Goal: Task Accomplishment & Management: Use online tool/utility

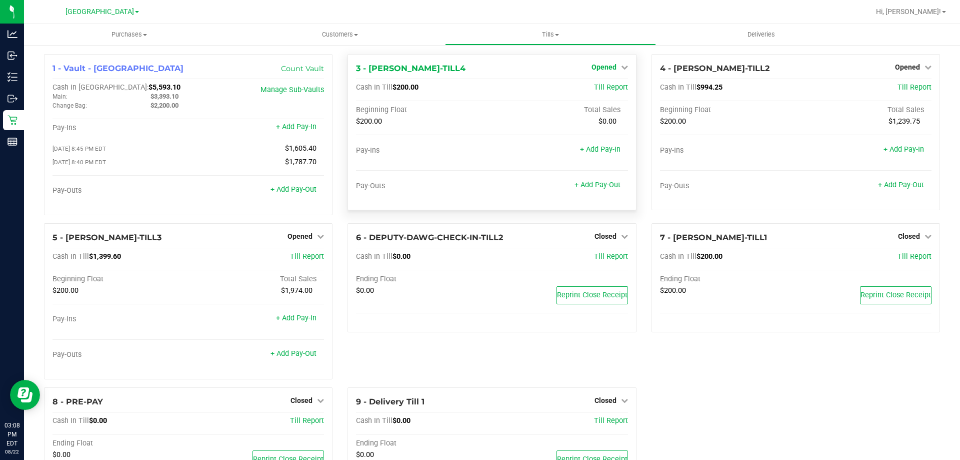
click at [613, 65] on link "Opened" at bounding box center [610, 67] width 37 height 8
click at [612, 91] on link "Close Till" at bounding box center [605, 88] width 27 height 8
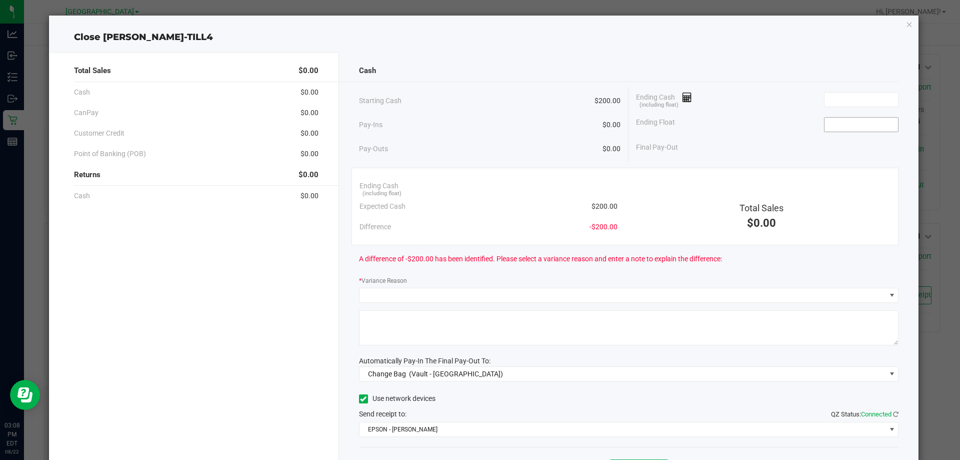
click at [849, 126] on input at bounding box center [862, 125] width 74 height 14
type input "$200.00"
click at [848, 96] on input at bounding box center [862, 100] width 74 height 14
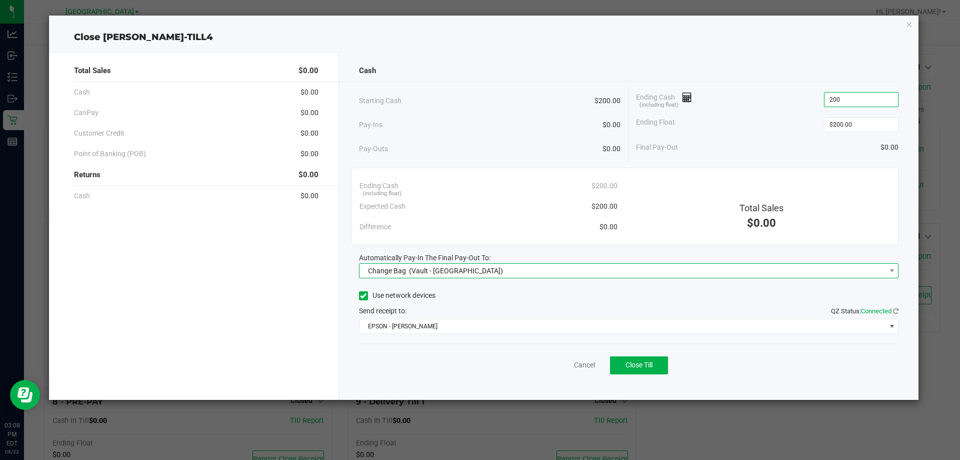
type input "$200.00"
click at [507, 269] on span "Change Bag (Vault - [GEOGRAPHIC_DATA])" at bounding box center [623, 271] width 527 height 14
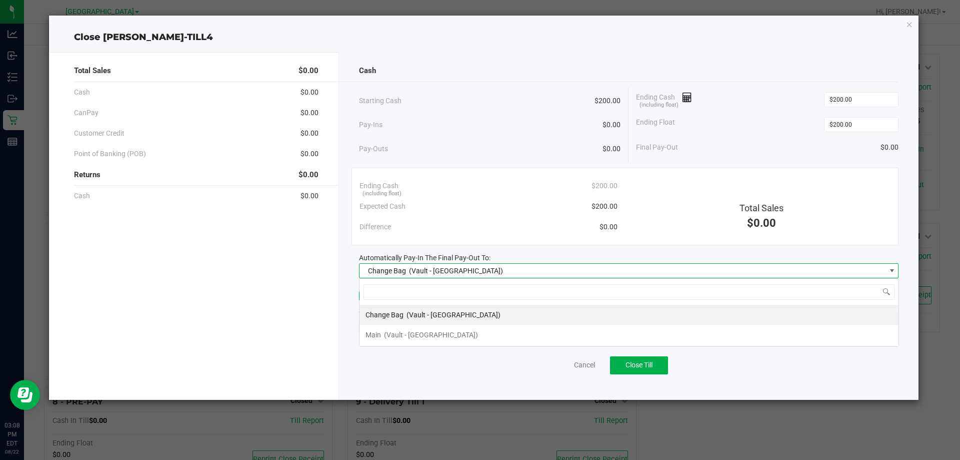
scroll to position [15, 540]
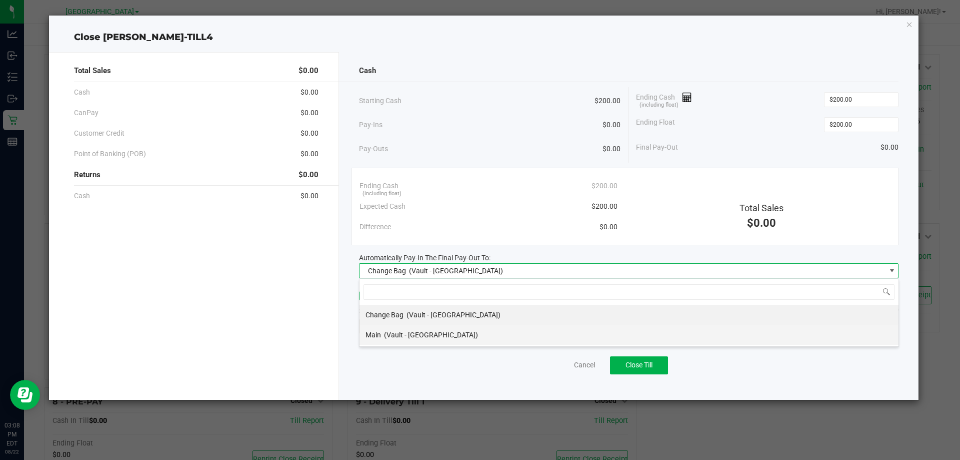
click at [476, 332] on li "Main (Vault - [GEOGRAPHIC_DATA])" at bounding box center [629, 335] width 539 height 20
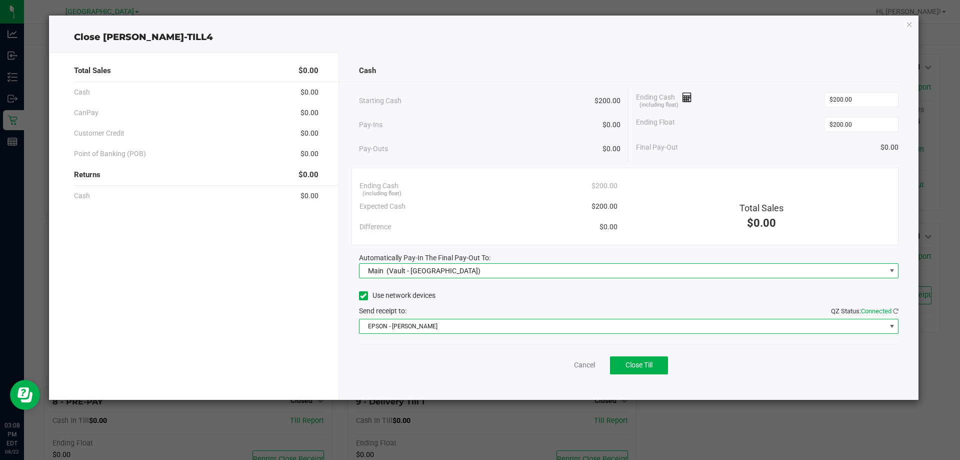
click at [476, 324] on span "EPSON - [PERSON_NAME]" at bounding box center [623, 326] width 527 height 14
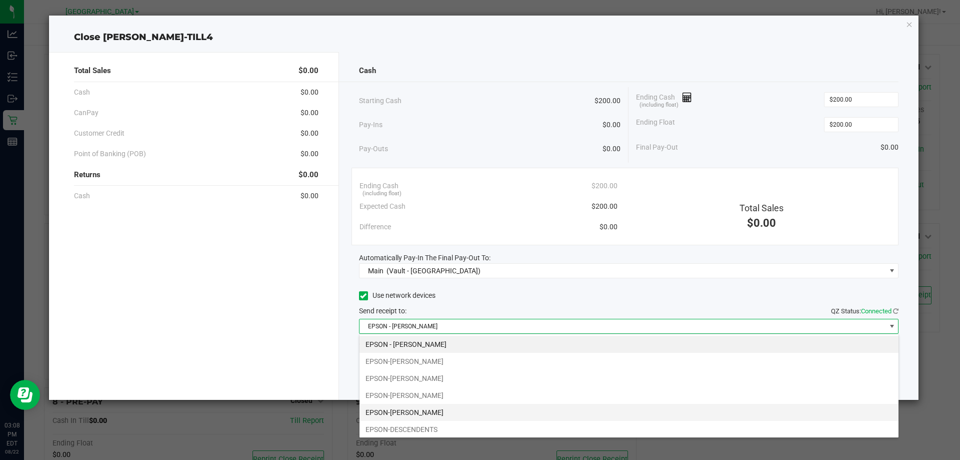
click at [426, 410] on li "EPSON-[PERSON_NAME]" at bounding box center [629, 412] width 539 height 17
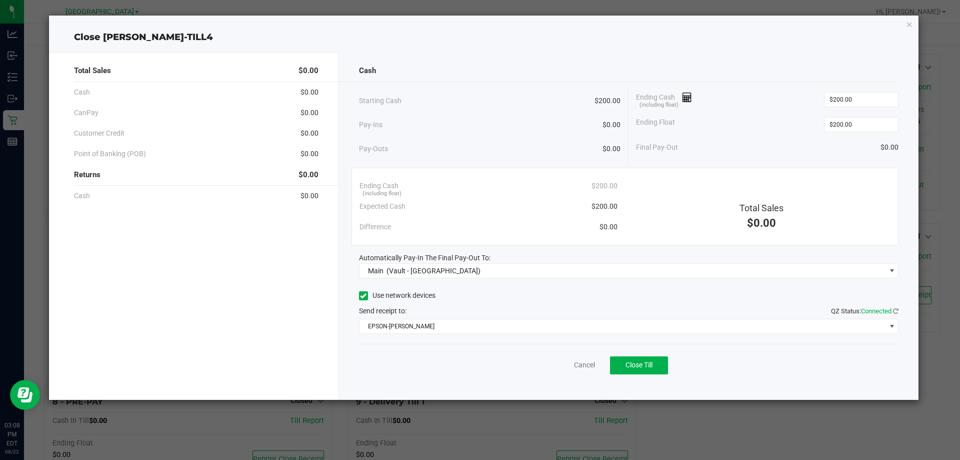
click at [497, 131] on div "Pay-Ins $0.00" at bounding box center [490, 125] width 262 height 21
click at [648, 364] on span "Close Till" at bounding box center [639, 365] width 27 height 8
click at [554, 368] on link "Dismiss" at bounding box center [563, 365] width 24 height 11
